Goal: Check status: Check status

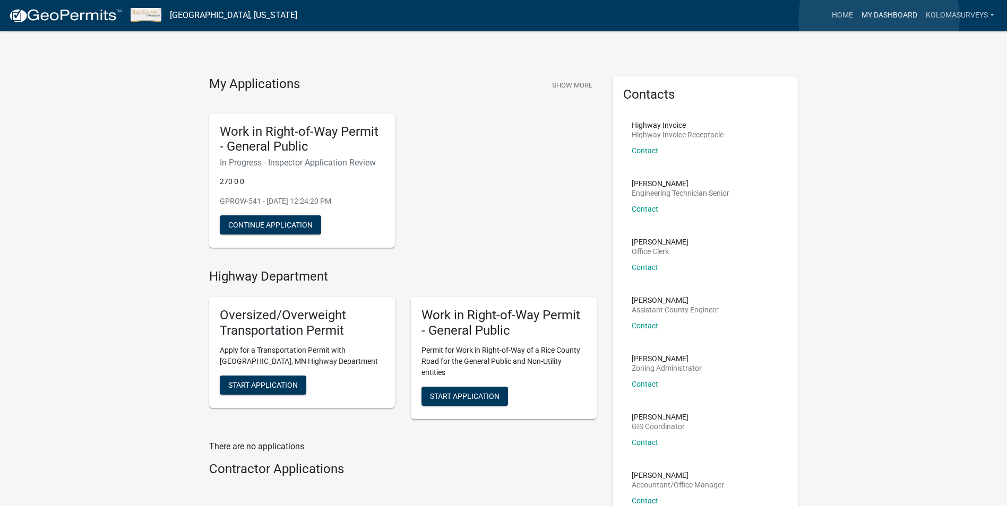
click at [879, 18] on link "My Dashboard" at bounding box center [889, 15] width 64 height 20
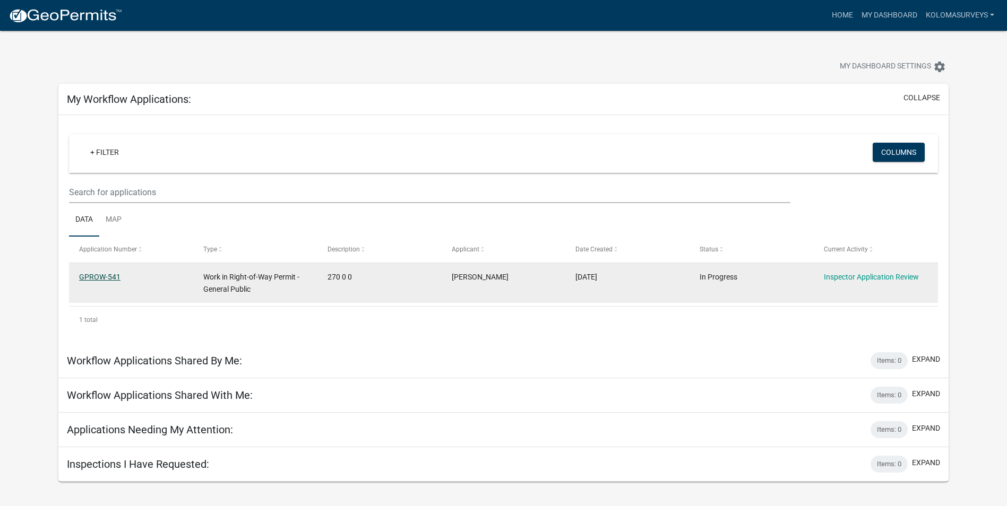
click at [94, 273] on link "GPROW-541" at bounding box center [99, 277] width 41 height 8
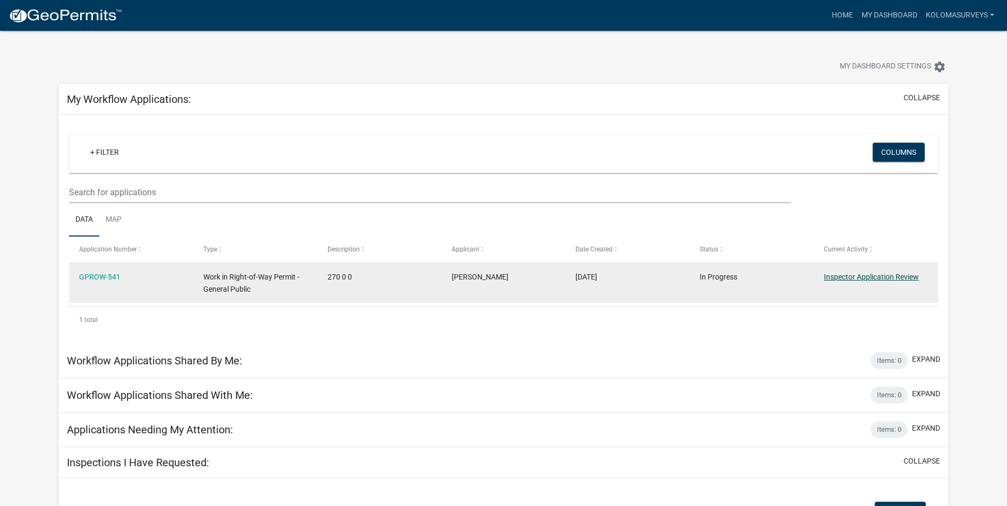
click at [868, 273] on link "Inspector Application Review" at bounding box center [871, 277] width 95 height 8
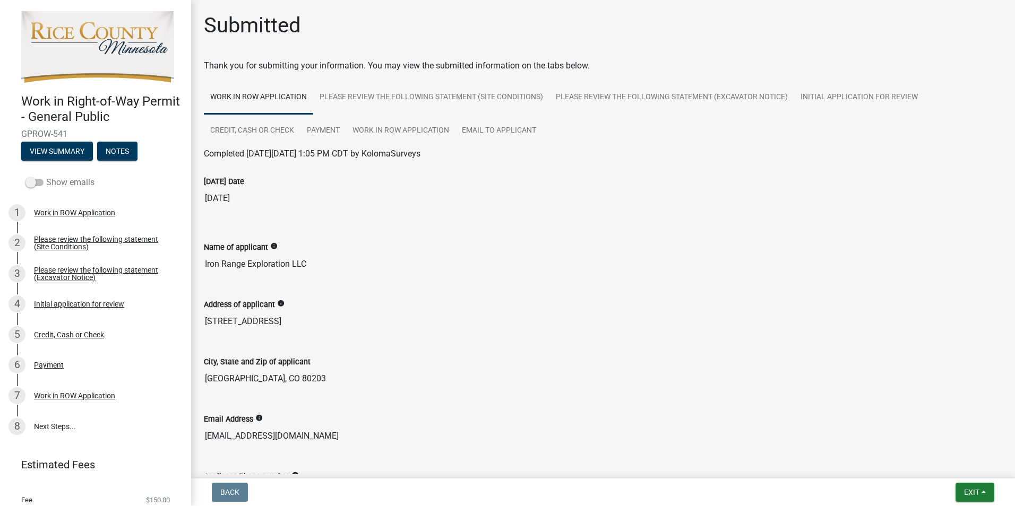
click at [41, 182] on span at bounding box center [34, 182] width 18 height 7
click at [46, 176] on input "Show emails" at bounding box center [46, 176] width 0 height 0
click at [20, 181] on div "Show emails" at bounding box center [95, 182] width 191 height 21
click at [32, 179] on span at bounding box center [34, 182] width 18 height 7
click at [46, 176] on input "Show emails" at bounding box center [46, 176] width 0 height 0
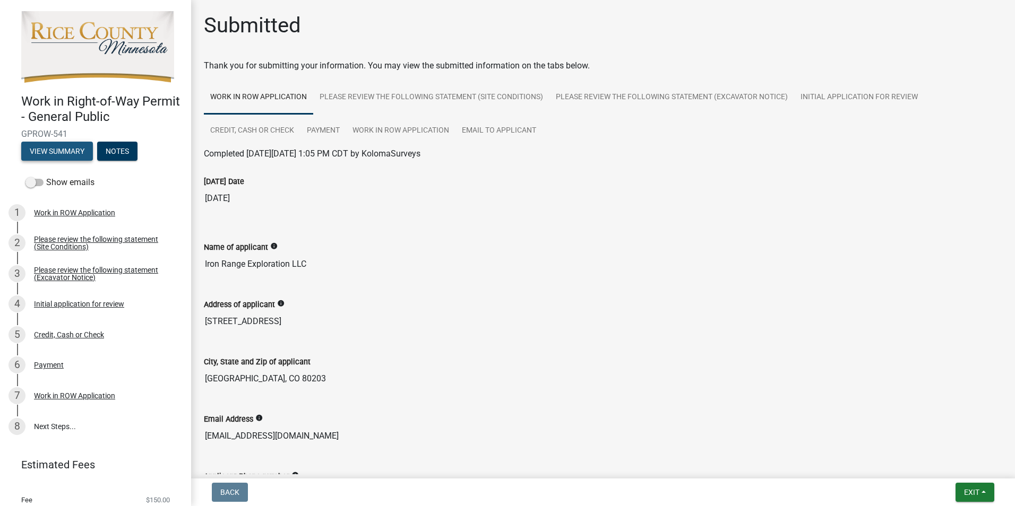
click at [52, 148] on button "View Summary" at bounding box center [57, 151] width 72 height 19
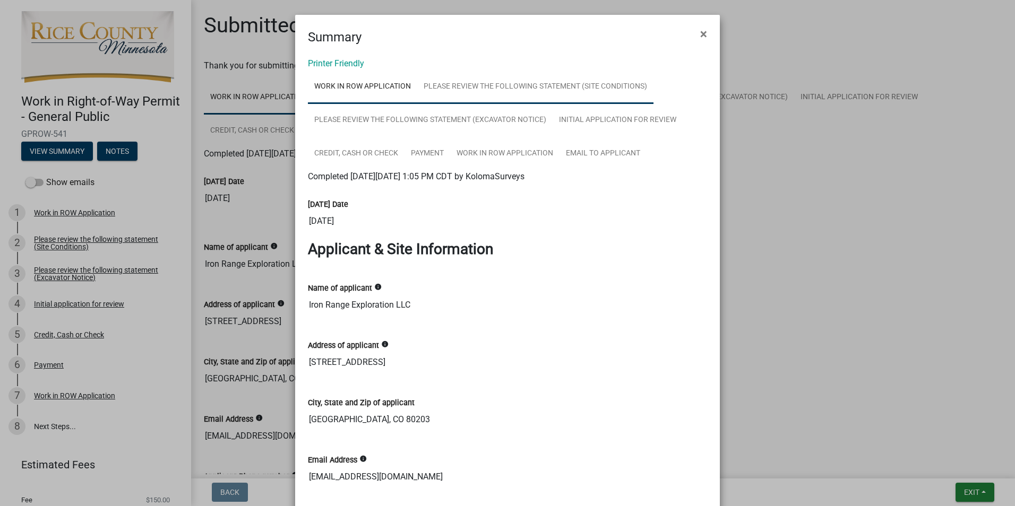
click at [544, 82] on link "Please review the following statement (Site Conditions)" at bounding box center [535, 87] width 236 height 34
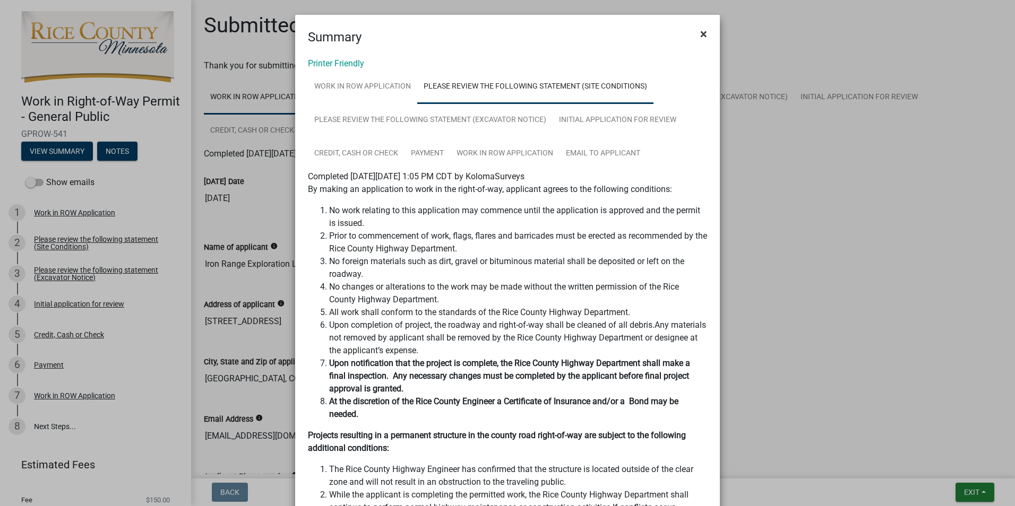
click at [700, 35] on span "×" at bounding box center [703, 34] width 7 height 15
